Goal: Transaction & Acquisition: Purchase product/service

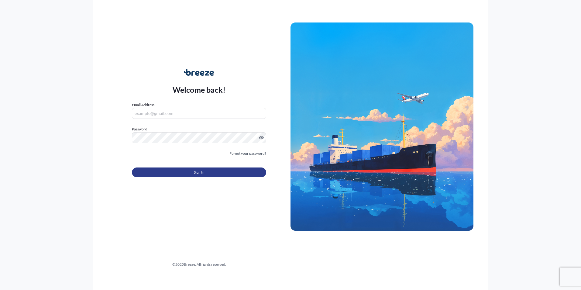
type input "[EMAIL_ADDRESS][DOMAIN_NAME]"
click at [199, 173] on span "Sign In" at bounding box center [199, 172] width 11 height 6
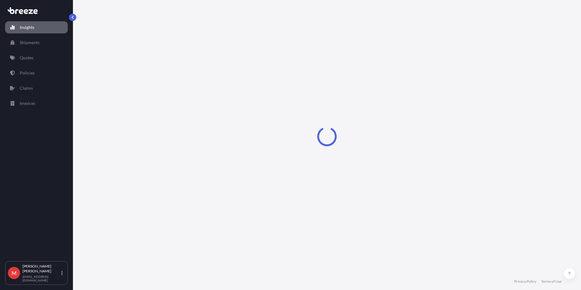
select select "2025"
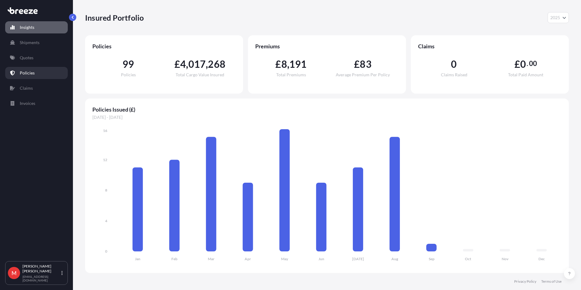
click at [36, 67] on link "Policies" at bounding box center [36, 73] width 63 height 12
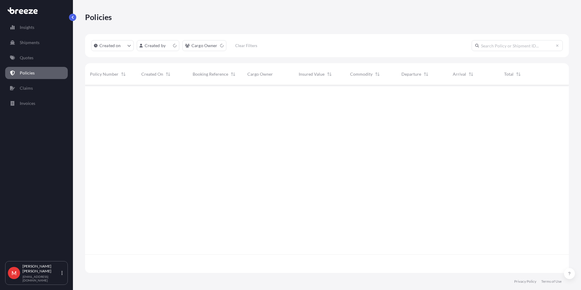
scroll to position [187, 479]
click at [506, 47] on input "text" at bounding box center [516, 45] width 91 height 11
click at [212, 46] on html "Insights Shipments Quotes Policies Claims Invoices M [PERSON_NAME] [PERSON_NAME…" at bounding box center [290, 145] width 581 height 290
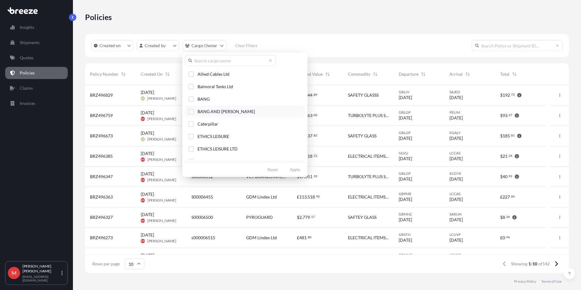
click at [220, 110] on span "BANG AND [PERSON_NAME]" at bounding box center [225, 111] width 57 height 6
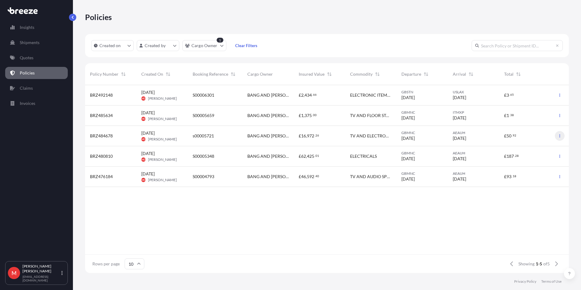
click at [557, 137] on button "button" at bounding box center [560, 136] width 10 height 10
click at [544, 140] on link "Duplicate quote" at bounding box center [528, 137] width 56 height 10
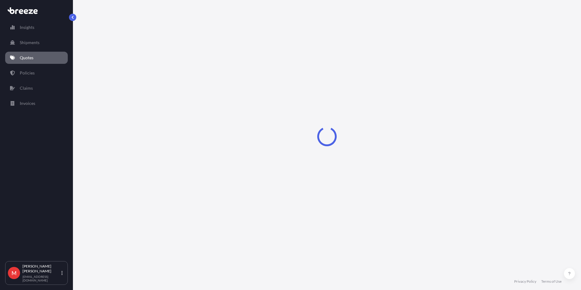
select select "Road"
select select "Air"
select select "1"
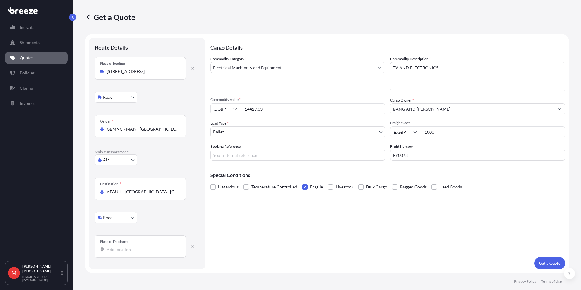
click at [126, 250] on input "Place of Discharge" at bounding box center [143, 249] width 72 height 6
drag, startPoint x: 232, startPoint y: 104, endPoint x: 224, endPoint y: 104, distance: 7.6
click at [229, 104] on div "£ GBP 14429.33" at bounding box center [297, 108] width 175 height 11
type input "131666.67"
drag, startPoint x: 446, startPoint y: 134, endPoint x: 423, endPoint y: 134, distance: 23.4
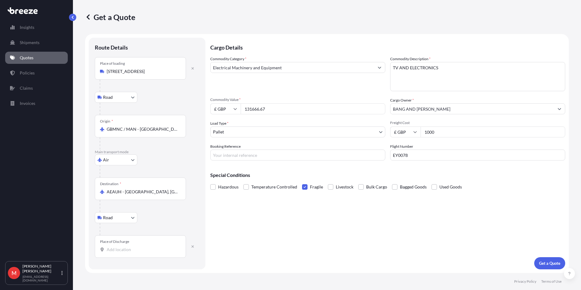
click at [423, 134] on input "1000" at bounding box center [492, 131] width 145 height 11
click at [214, 156] on input "Booking Reference" at bounding box center [297, 154] width 175 height 11
type input "S00006561"
drag, startPoint x: 417, startPoint y: 207, endPoint x: 427, endPoint y: 193, distance: 17.3
click at [418, 207] on div "Cargo Details Commodity Category * Electrical Machinery and Equipment Commodity…" at bounding box center [387, 153] width 355 height 231
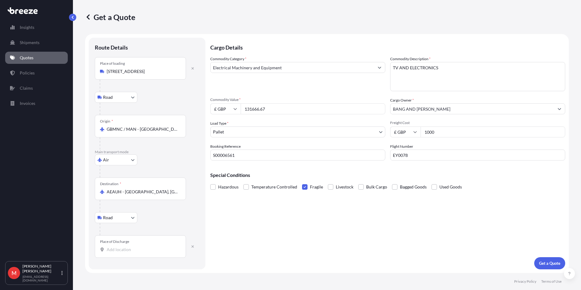
drag, startPoint x: 441, startPoint y: 129, endPoint x: 387, endPoint y: 129, distance: 53.8
click at [387, 129] on div "Commodity Category * Electrical Machinery and Equipment Commodity Description *…" at bounding box center [387, 108] width 355 height 104
type input "2000"
click at [547, 262] on p "Get a Quote" at bounding box center [549, 263] width 21 height 6
click at [125, 245] on div "Place of Discharge" at bounding box center [140, 246] width 91 height 22
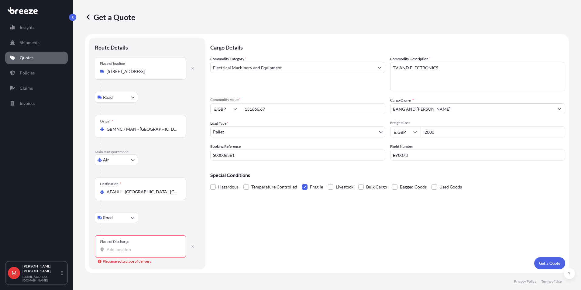
click at [125, 246] on input "Place of Discharge Please select a place of delivery" at bounding box center [143, 249] width 72 height 6
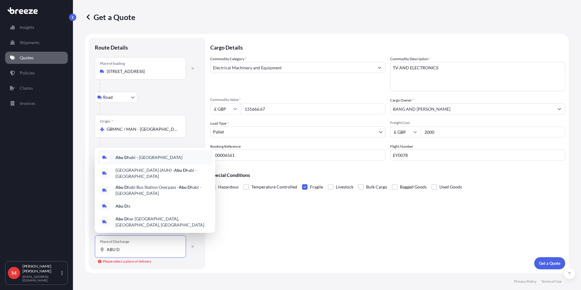
click at [151, 159] on span "Abu D habi - [GEOGRAPHIC_DATA]" at bounding box center [148, 157] width 67 height 6
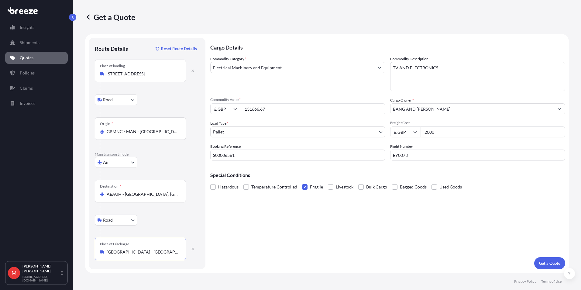
type input "[GEOGRAPHIC_DATA] - [GEOGRAPHIC_DATA]"
click at [545, 272] on form "Route Details Reset Route Details Place of loading [STREET_ADDRESS][GEOGRAPHIC_…" at bounding box center [327, 153] width 484 height 239
click at [545, 270] on form "Route Details Reset Route Details Place of loading [STREET_ADDRESS][GEOGRAPHIC_…" at bounding box center [327, 153] width 484 height 239
click at [544, 265] on p "Get a Quote" at bounding box center [549, 263] width 21 height 6
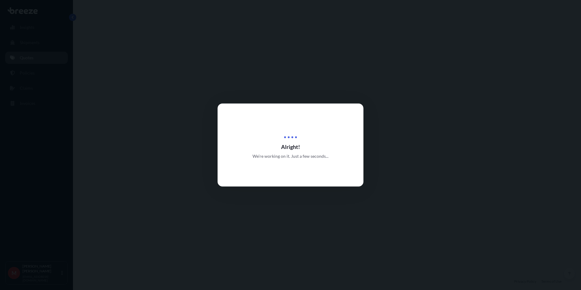
select select "Road"
select select "Air"
select select "Road"
select select "1"
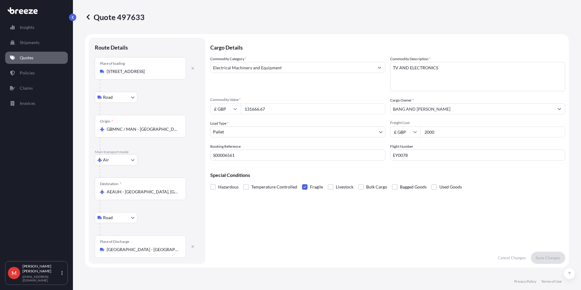
drag, startPoint x: 441, startPoint y: 131, endPoint x: 265, endPoint y: 136, distance: 176.2
click at [267, 136] on div "Commodity Category * Electrical Machinery and Equipment Commodity Description *…" at bounding box center [387, 108] width 355 height 104
type input "3000"
click at [549, 258] on p "Save Changes" at bounding box center [548, 258] width 25 height 6
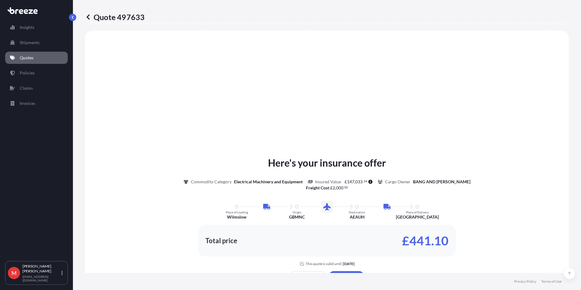
select select "Road"
select select "Air"
select select "Road"
select select "1"
